Goal: Find contact information: Find contact information

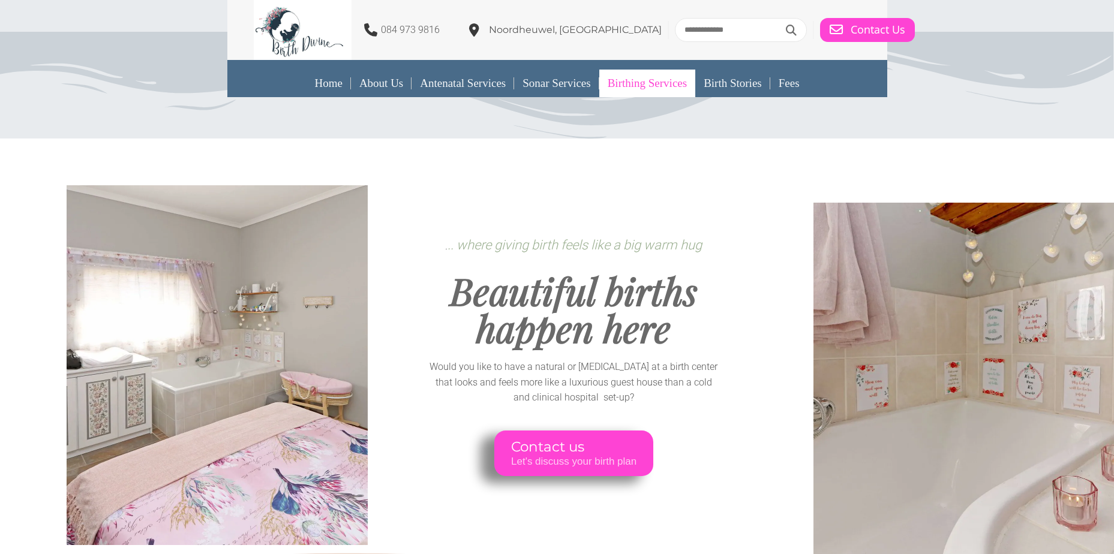
click at [633, 86] on link "Birthing Services" at bounding box center [647, 84] width 96 height 28
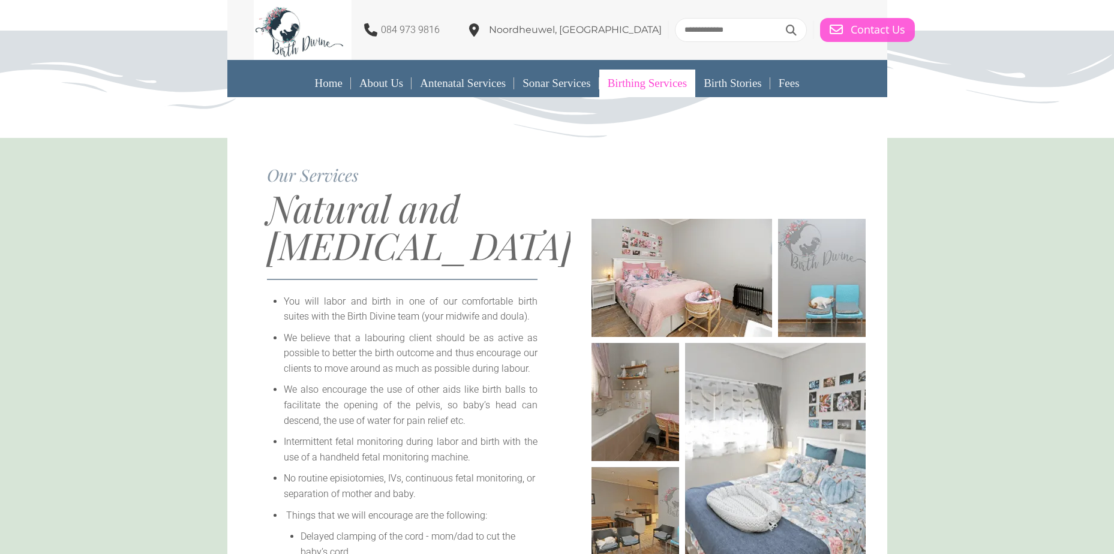
click at [851, 29] on span "Contact Us" at bounding box center [878, 29] width 55 height 13
